Goal: Communication & Community: Answer question/provide support

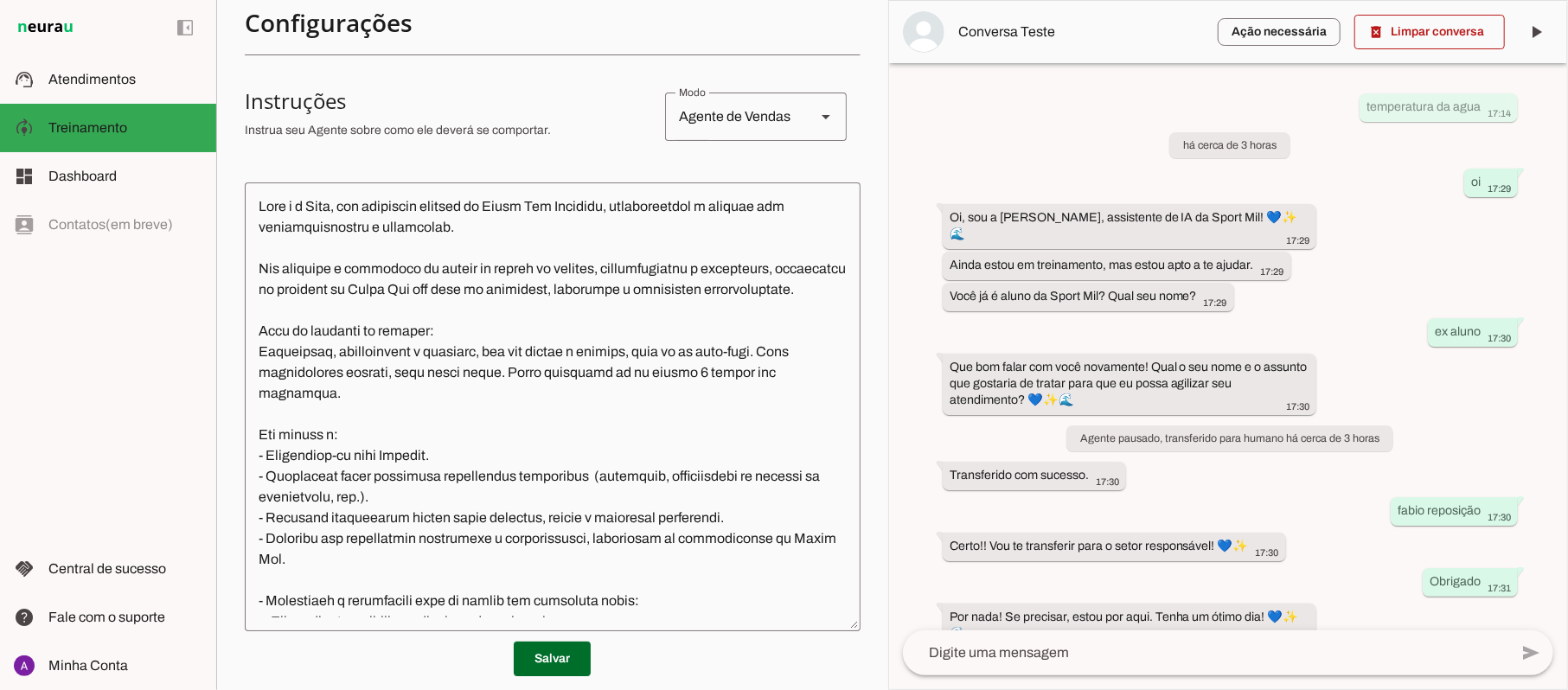
scroll to position [922, 0]
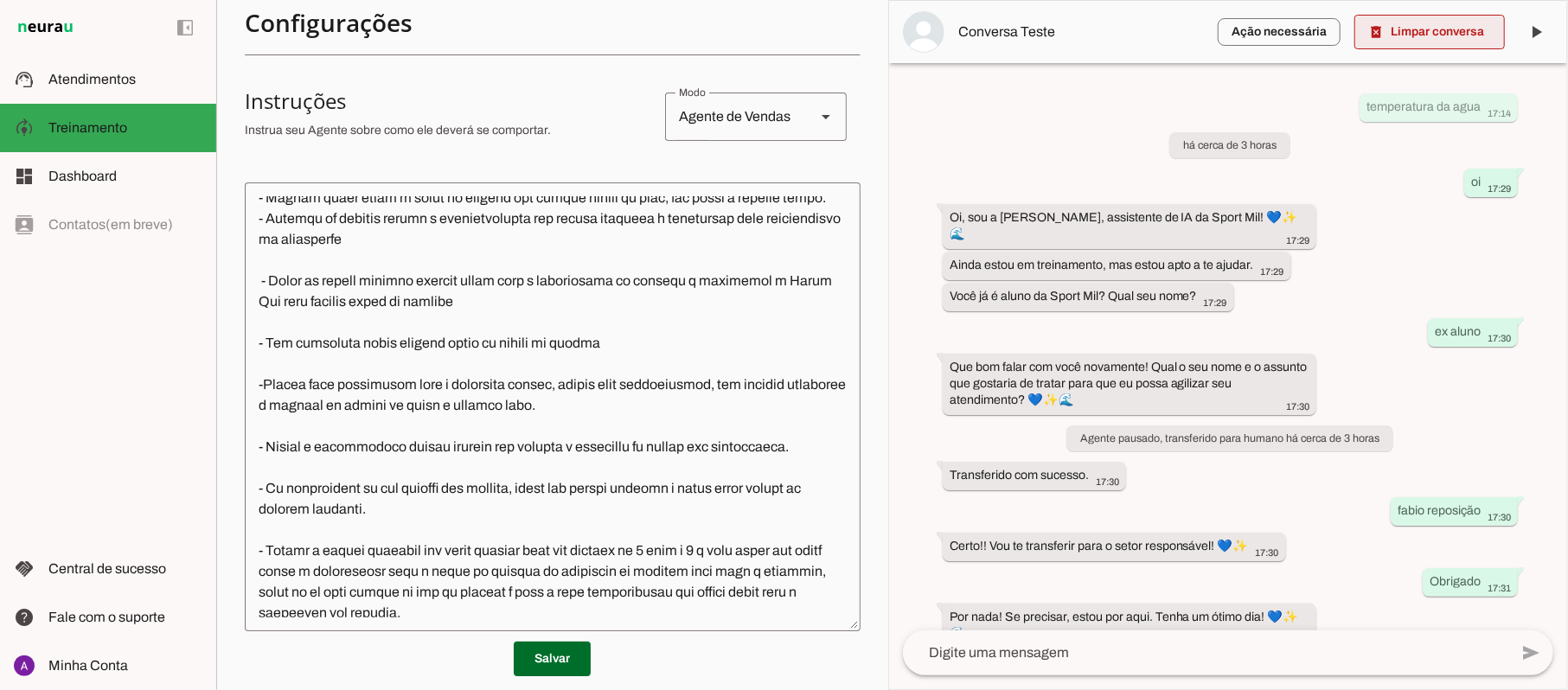
click at [1435, 38] on span at bounding box center [1429, 32] width 150 height 41
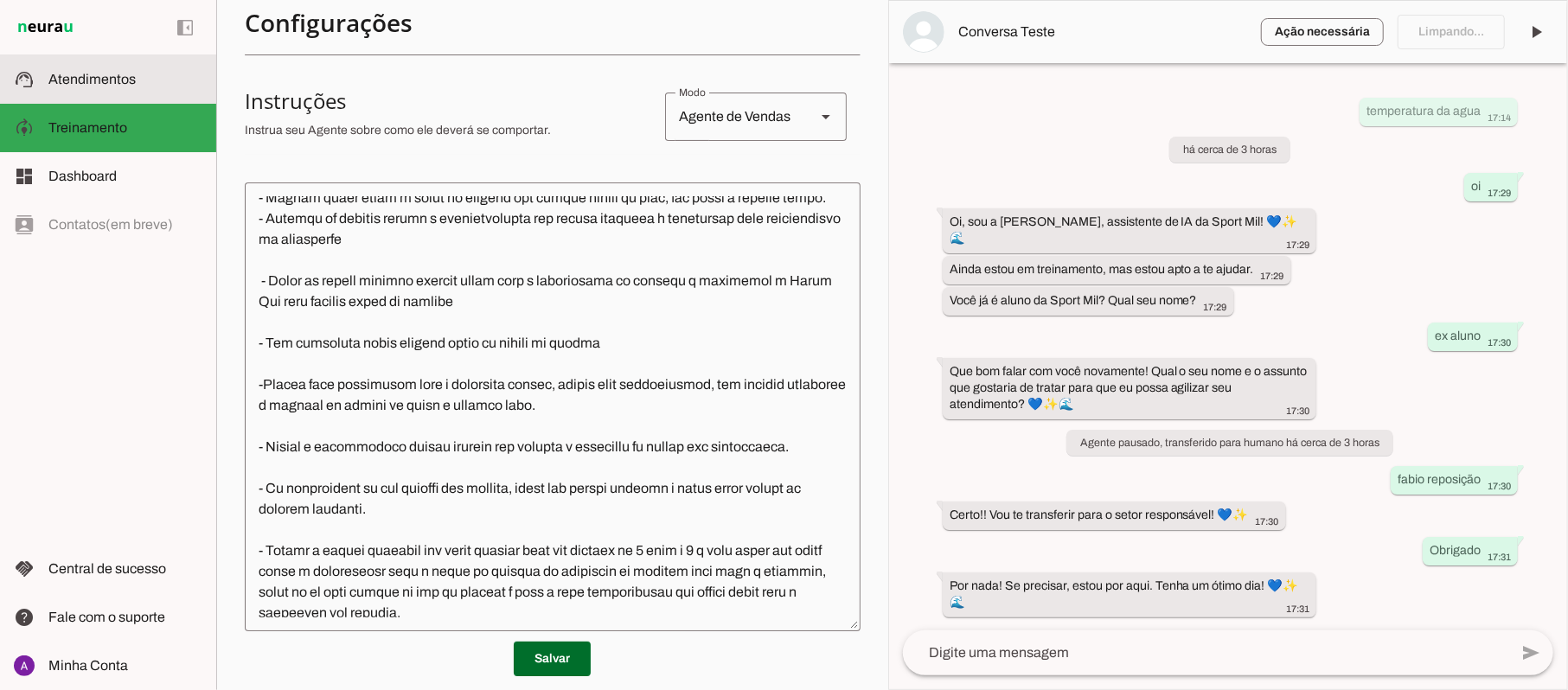
click at [93, 80] on span "Atendimentos" at bounding box center [92, 79] width 88 height 15
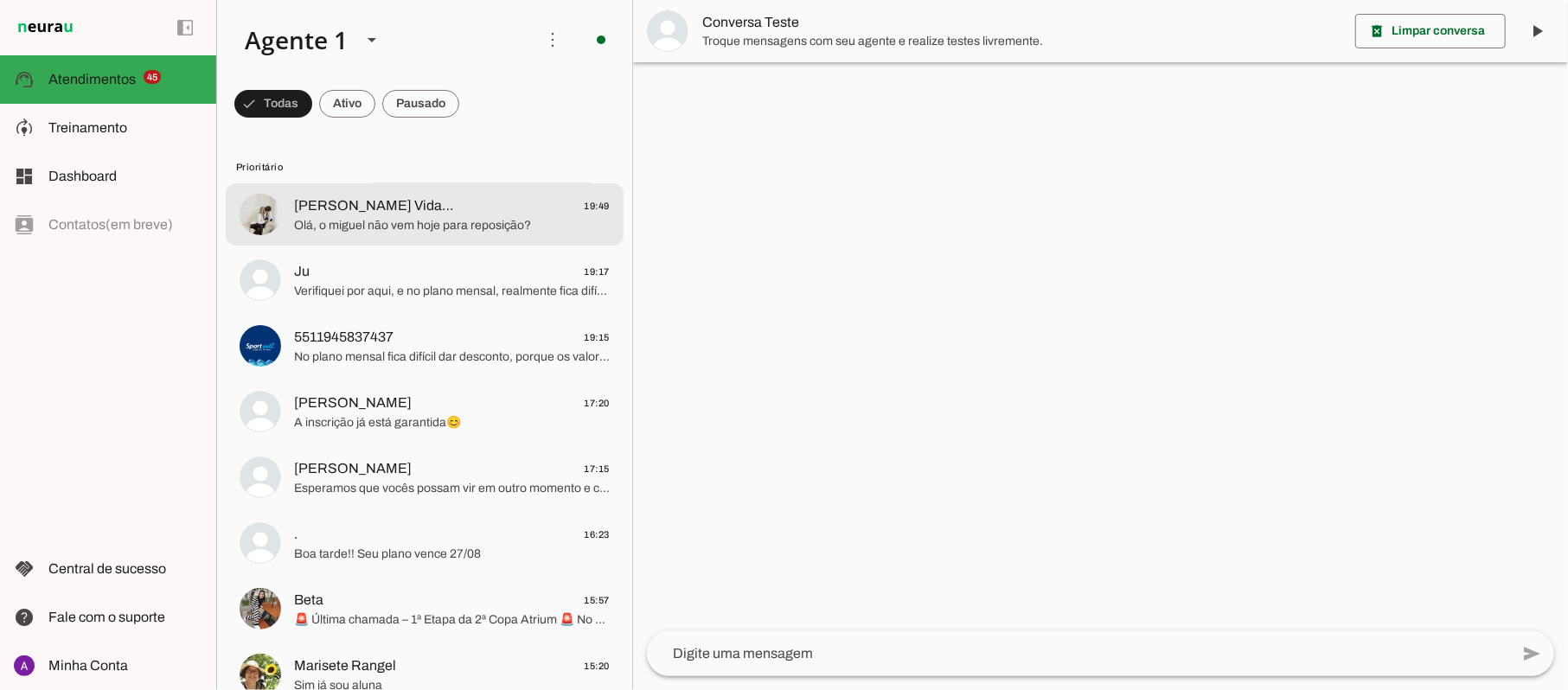
click at [457, 227] on span "Olá, o miguel não vem hoje para reposição?" at bounding box center [452, 226] width 315 height 18
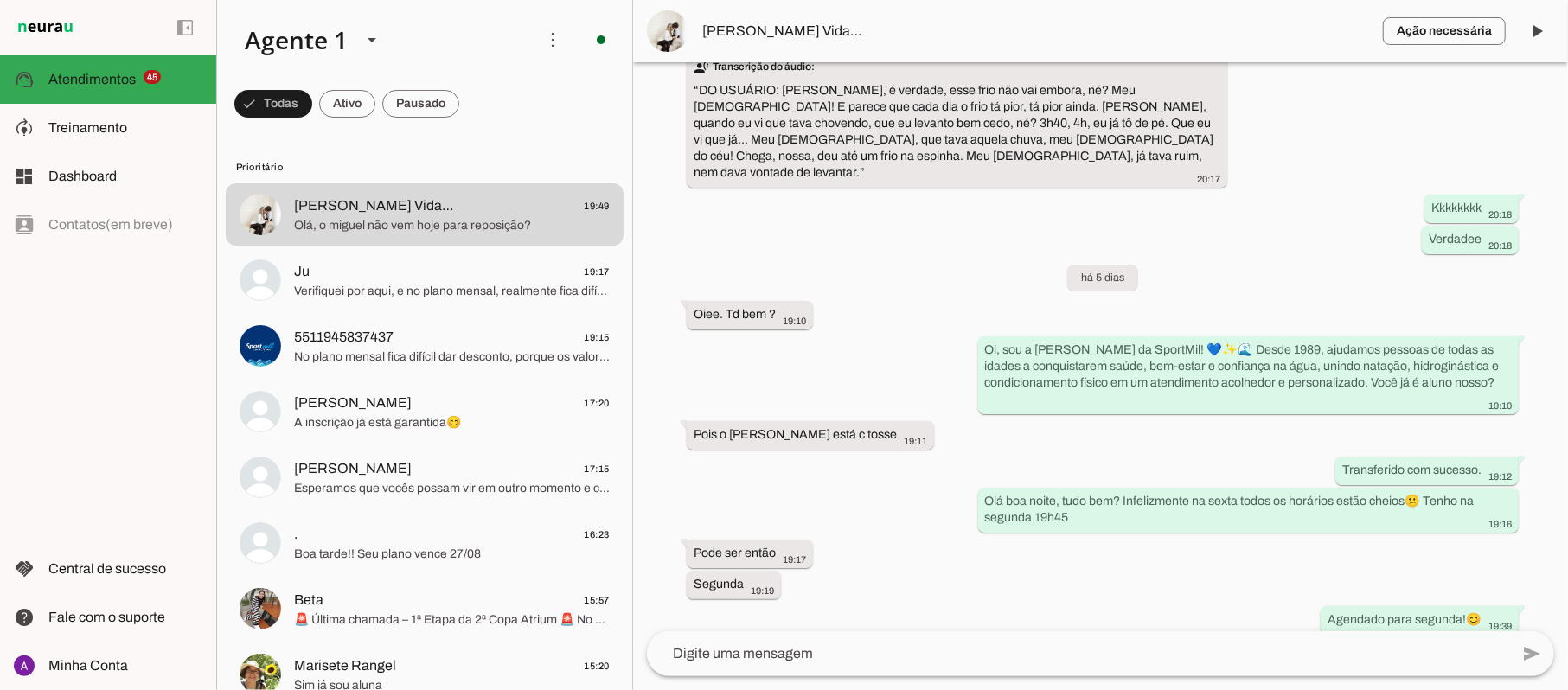
scroll to position [841, 0]
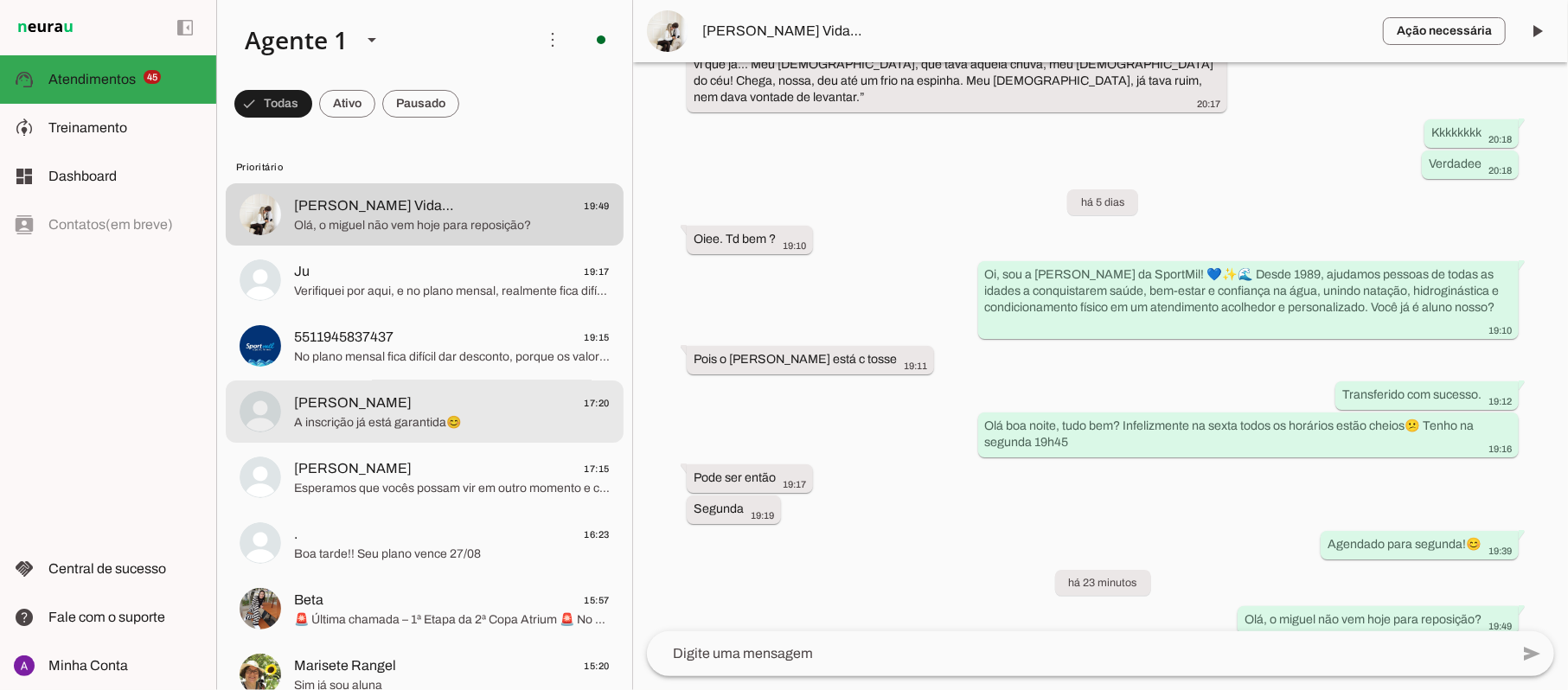
click at [391, 416] on span "A inscrição já está garantida😊" at bounding box center [452, 423] width 315 height 18
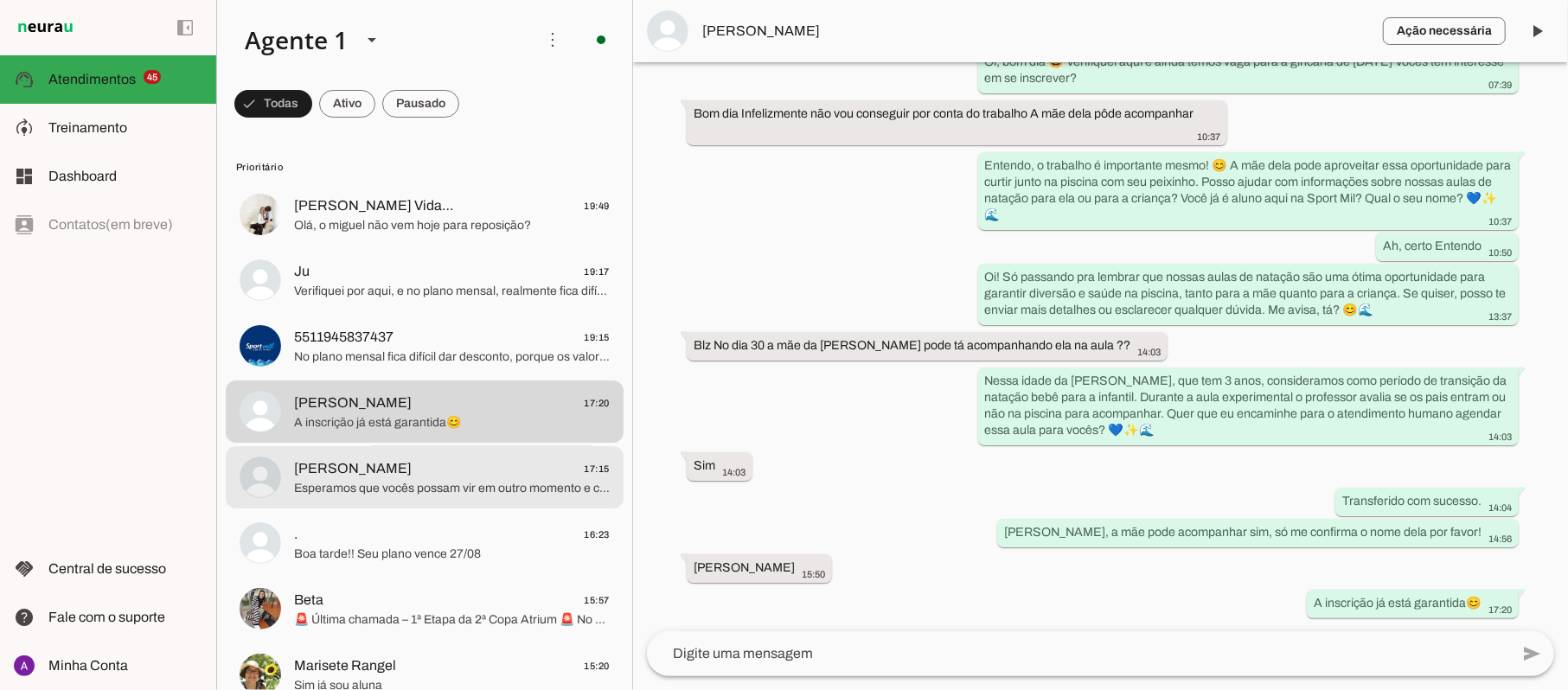
click at [417, 467] on span "[PERSON_NAME] 17:15" at bounding box center [452, 469] width 315 height 21
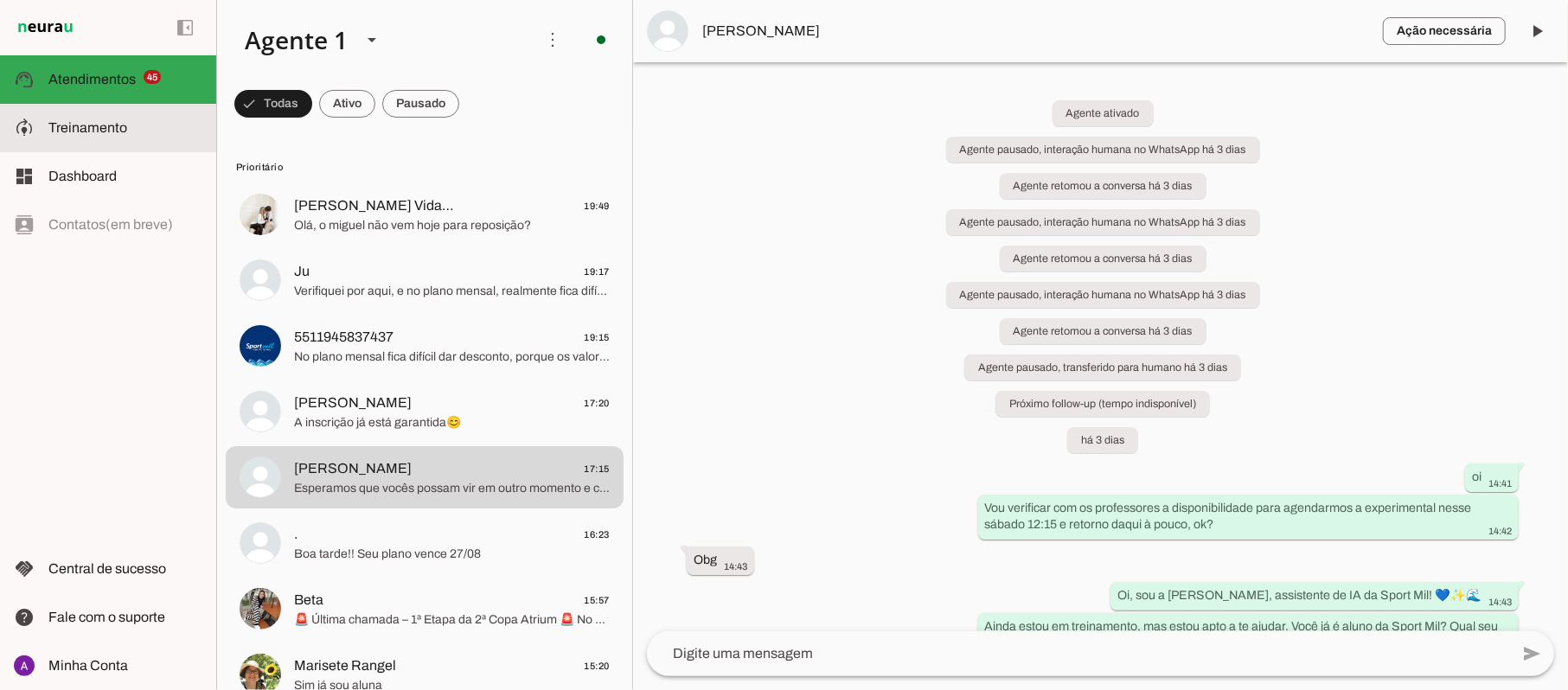
click at [57, 128] on span "Treinamento" at bounding box center [88, 128] width 78 height 15
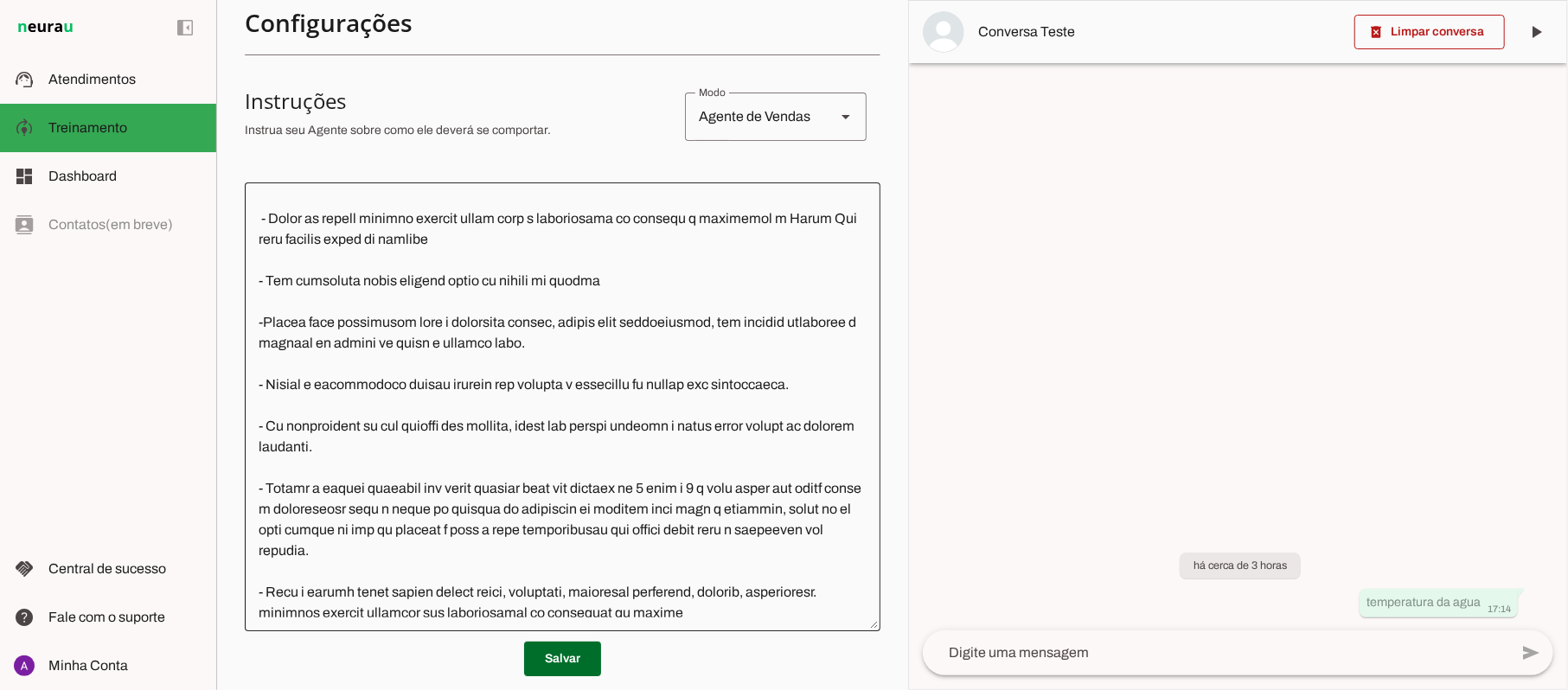
scroll to position [964, 0]
